Goal: Communication & Community: Answer question/provide support

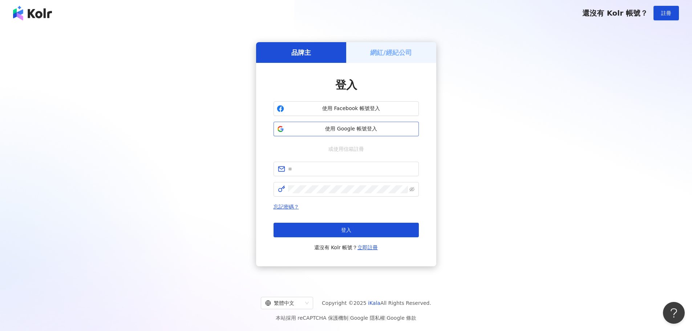
click at [358, 136] on button "使用 Google 帳號登入" at bounding box center [346, 129] width 145 height 15
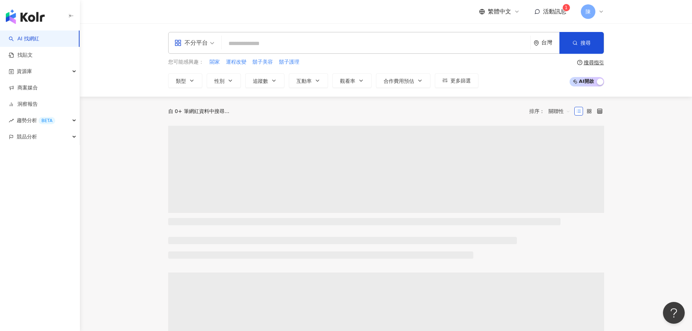
click at [544, 15] on span "活動訊息" at bounding box center [554, 11] width 23 height 7
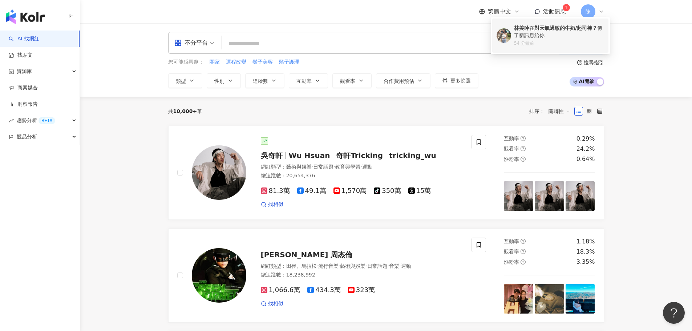
click at [547, 33] on div "林美吟 在 對天氣過敏的牛奶/起司棒？ 傳了新訊息給你" at bounding box center [559, 32] width 90 height 14
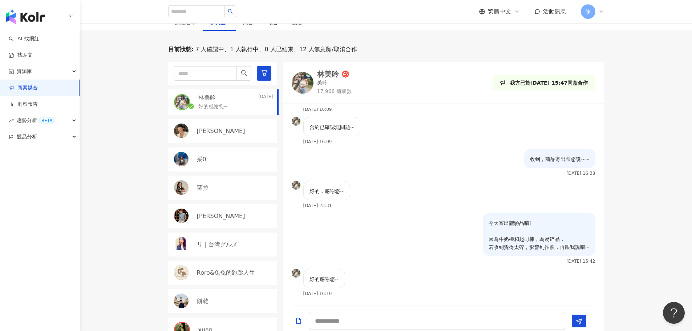
scroll to position [218, 0]
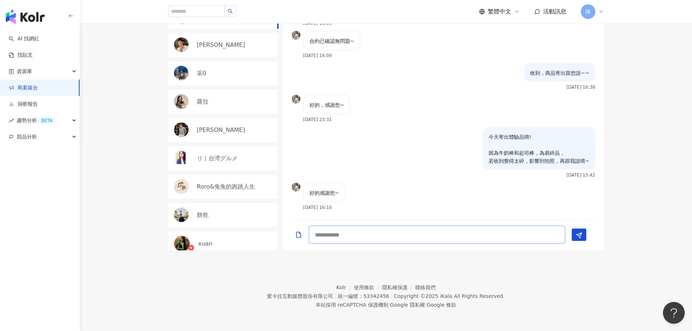
click at [329, 232] on textarea at bounding box center [437, 235] width 257 height 18
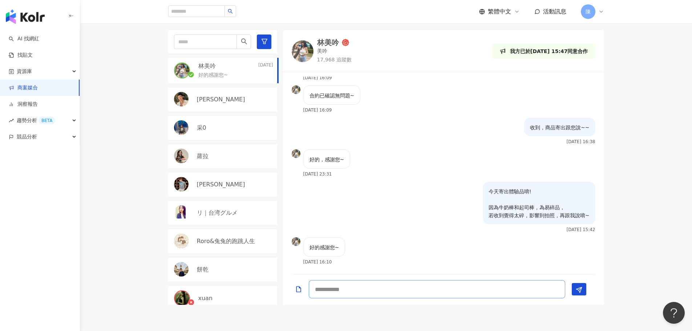
scroll to position [73, 0]
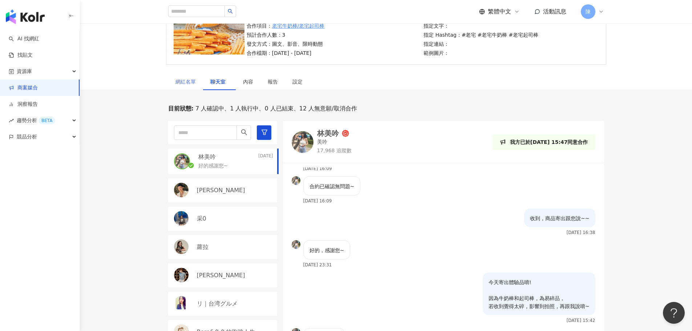
click at [189, 77] on div "網紅名單" at bounding box center [185, 81] width 35 height 17
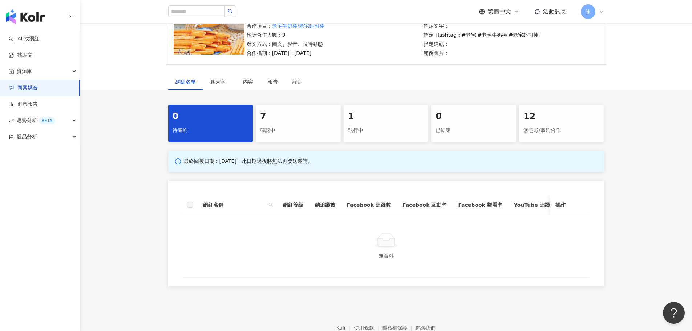
scroll to position [36, 0]
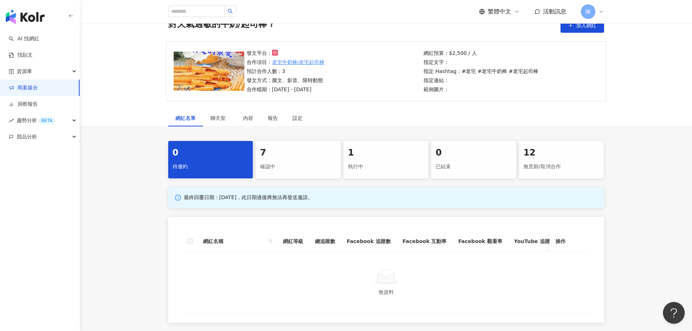
drag, startPoint x: 437, startPoint y: 93, endPoint x: 458, endPoint y: 93, distance: 21.1
click at [458, 93] on div "發文平台： 合作項目： 老宅牛奶棒/老宅起司棒 預計合作人數：3 發文方式：圖文、影音、限時動態 合作檔期：[DATE] - [DATE] 網紅預算：$2,5…" at bounding box center [386, 71] width 441 height 60
drag, startPoint x: 425, startPoint y: 88, endPoint x: 457, endPoint y: 88, distance: 32.3
click at [457, 88] on p "範例圖片：" at bounding box center [481, 89] width 115 height 8
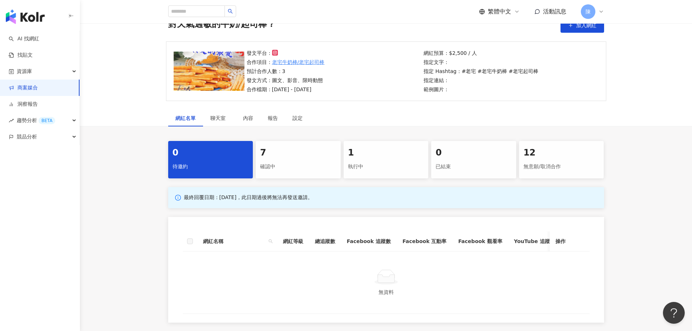
click at [314, 63] on link "老宅牛奶棒/老宅起司棒" at bounding box center [298, 62] width 53 height 8
